Goal: Task Accomplishment & Management: Use online tool/utility

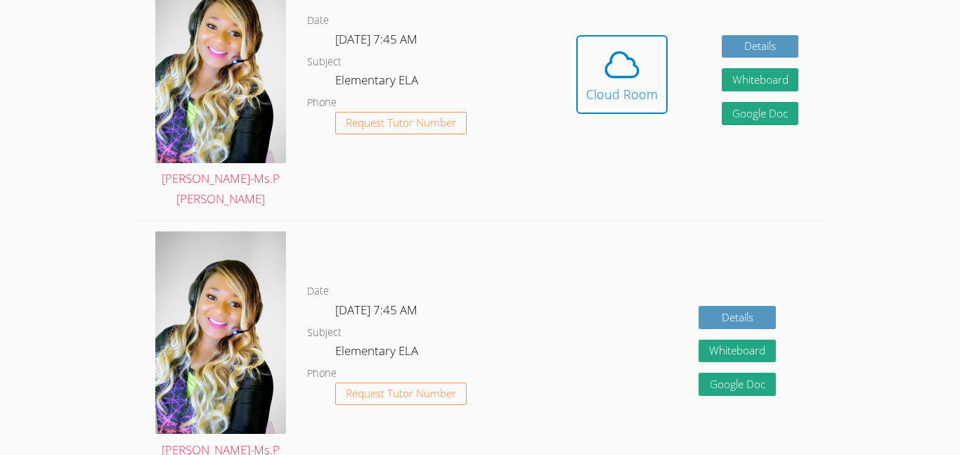
scroll to position [422, 0]
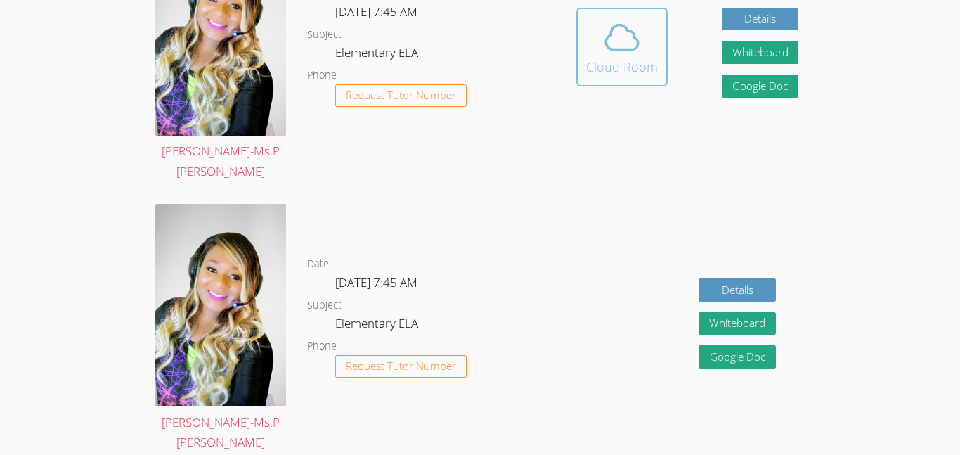
click at [618, 66] on div "Cloud Room" at bounding box center [622, 67] width 72 height 20
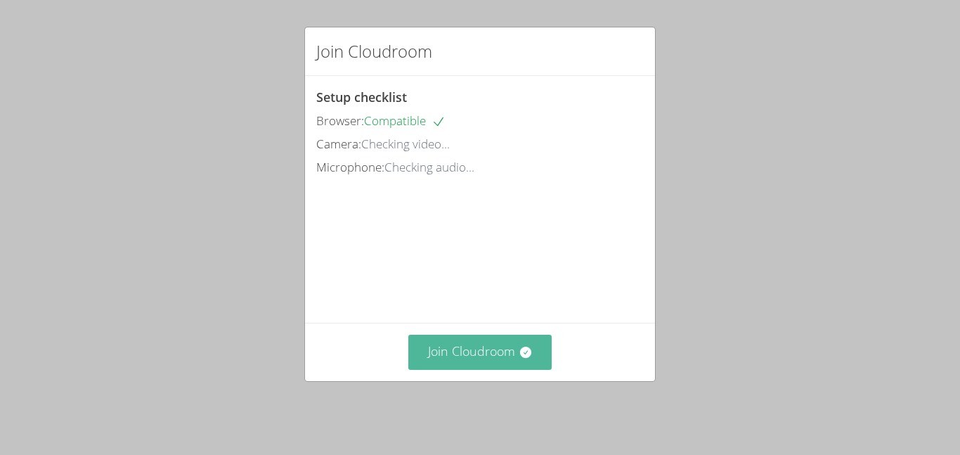
click at [479, 368] on button "Join Cloudroom" at bounding box center [480, 352] width 144 height 34
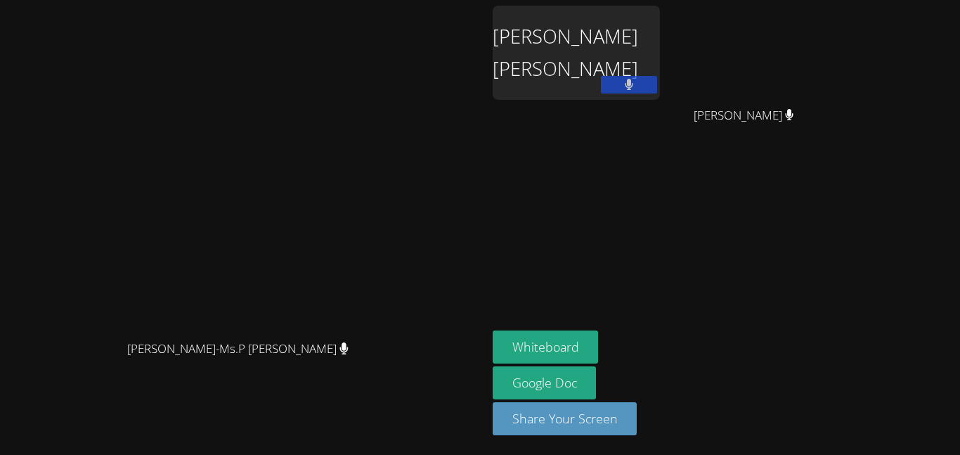
click at [660, 40] on div "[PERSON_NAME] [PERSON_NAME]" at bounding box center [576, 53] width 167 height 94
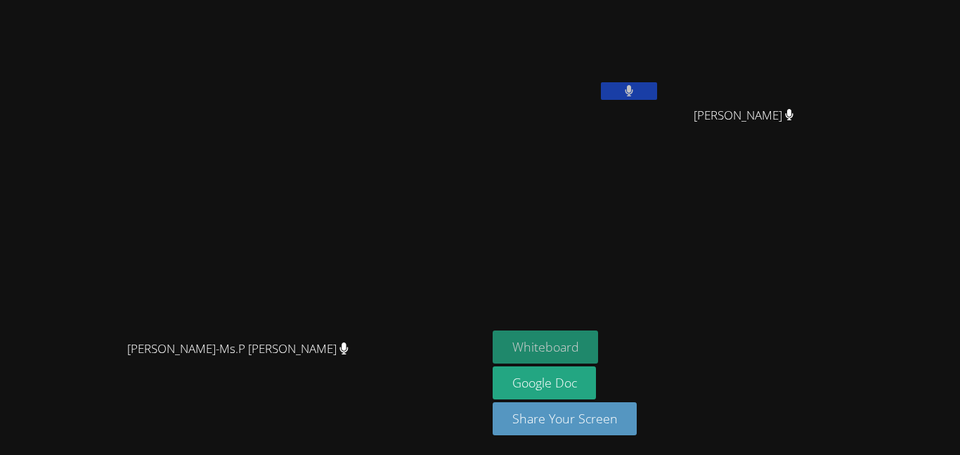
click at [599, 342] on button "Whiteboard" at bounding box center [546, 346] width 106 height 33
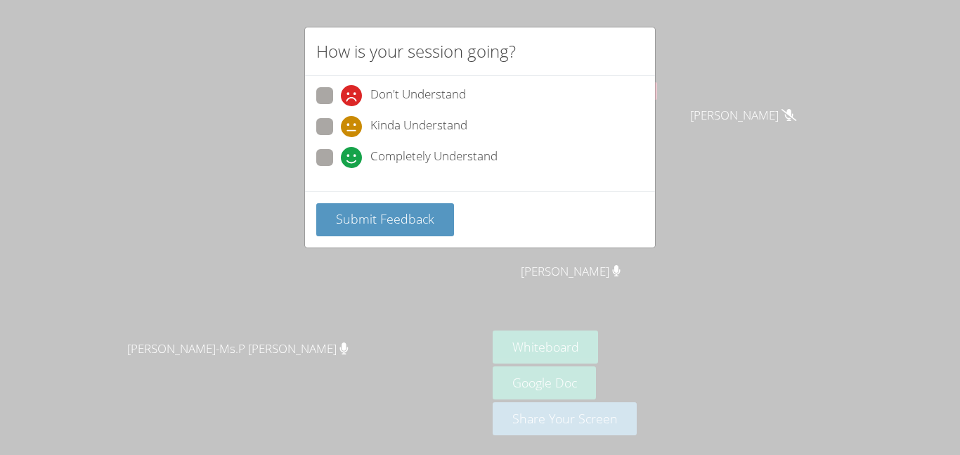
click at [341, 168] on span at bounding box center [341, 168] width 0 height 0
click at [341, 157] on input "Completely Understand" at bounding box center [347, 155] width 12 height 12
radio input "true"
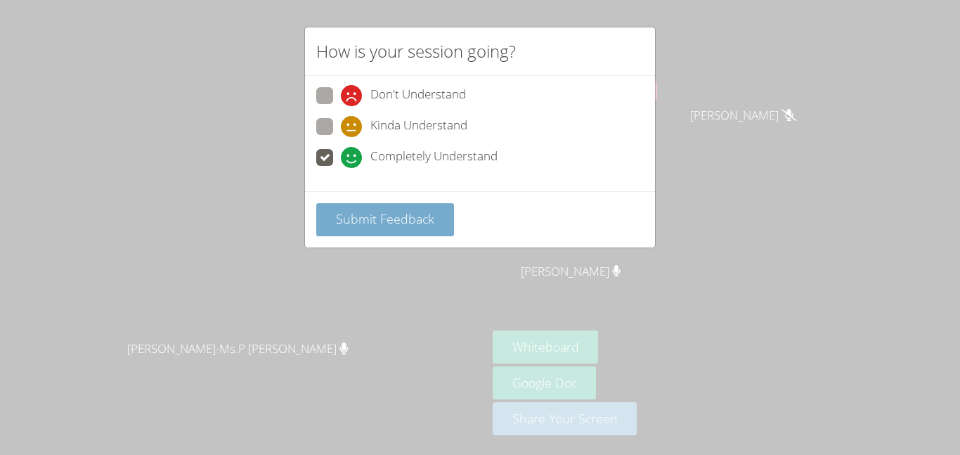
click at [351, 219] on span "Submit Feedback" at bounding box center [385, 218] width 98 height 17
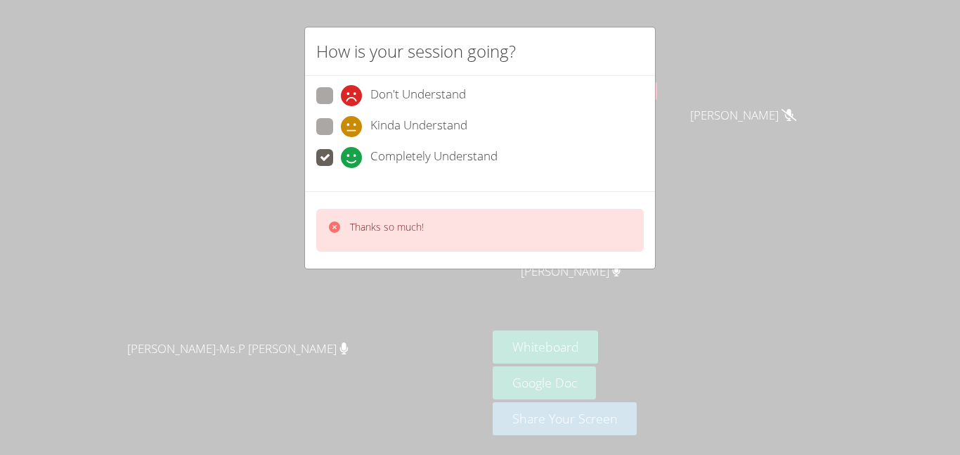
click at [296, 265] on div "How is your session going? Don't Understand Kinda Understand Completely Underst…" at bounding box center [480, 227] width 960 height 455
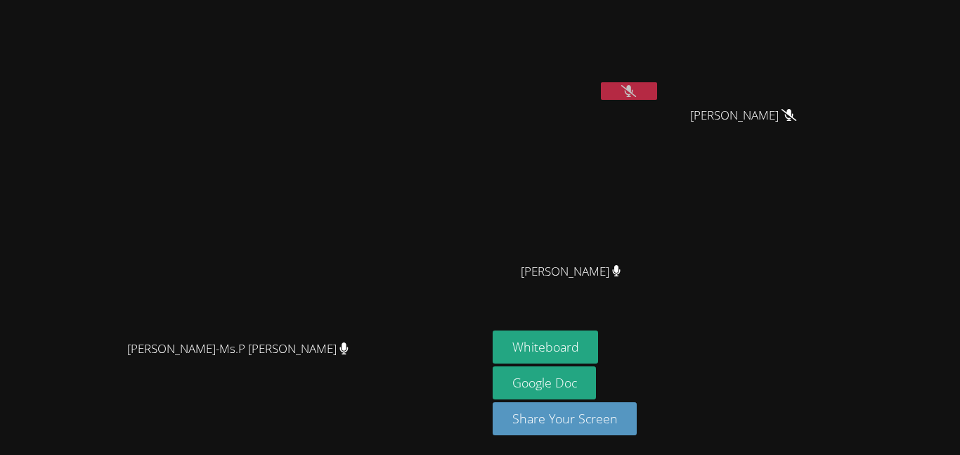
click at [345, 227] on video at bounding box center [243, 199] width 211 height 268
click at [636, 90] on icon at bounding box center [628, 91] width 15 height 12
click at [633, 89] on icon at bounding box center [629, 91] width 8 height 12
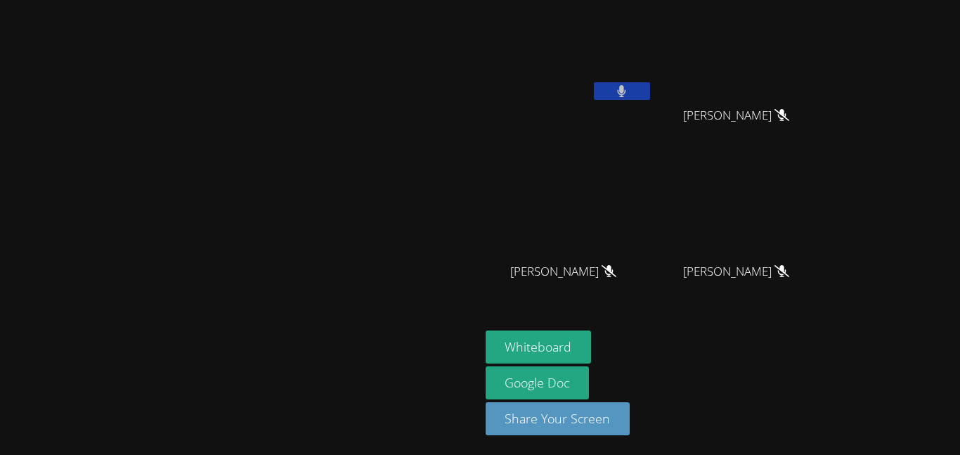
click at [650, 92] on button at bounding box center [622, 91] width 56 height 18
